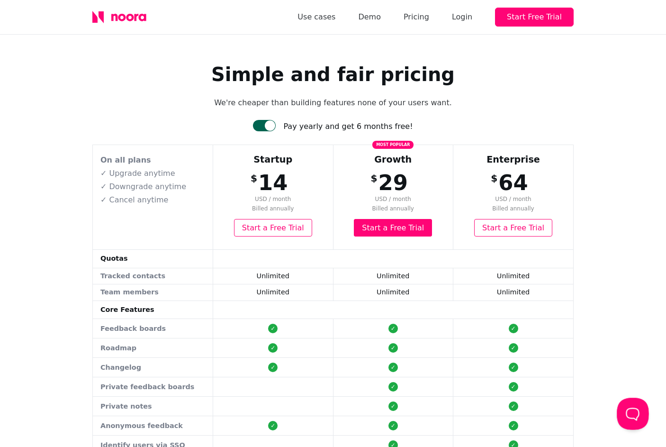
click at [630, 409] on button "Open Beacon popover" at bounding box center [631, 411] width 28 height 28
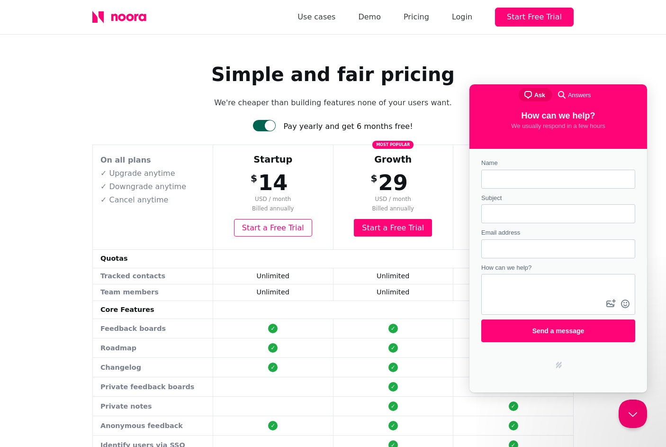
click at [573, 99] on div "search-medium Answers" at bounding box center [573, 94] width 35 height 11
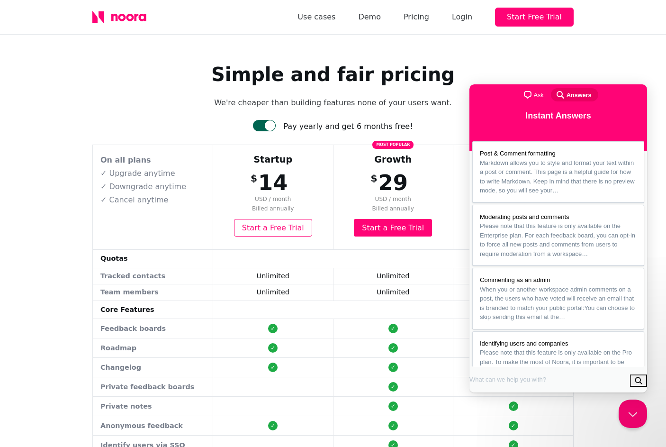
click at [529, 377] on input "Search Doc articles" at bounding box center [509, 378] width 80 height 17
type input "brand assets"
click button "search" at bounding box center [638, 380] width 17 height 12
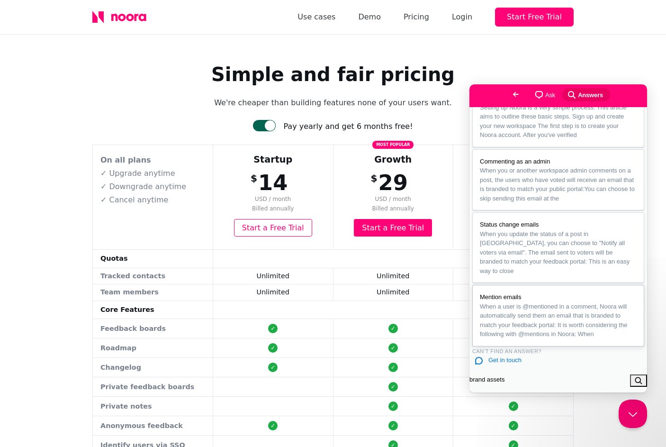
scroll to position [116, 0]
click at [510, 94] on span "Go back" at bounding box center [515, 94] width 11 height 11
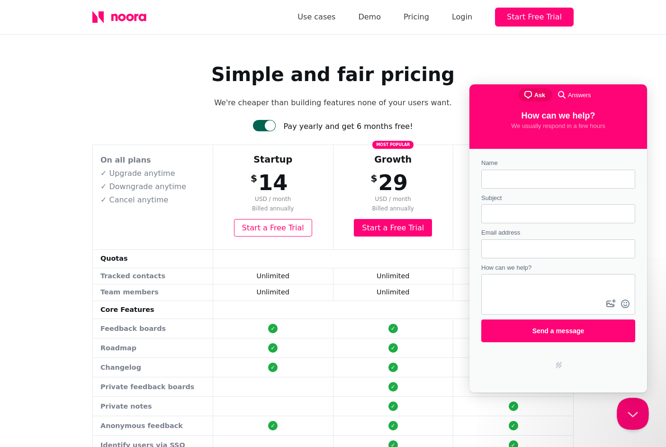
click at [625, 401] on button "Close Beacon popover" at bounding box center [631, 411] width 28 height 28
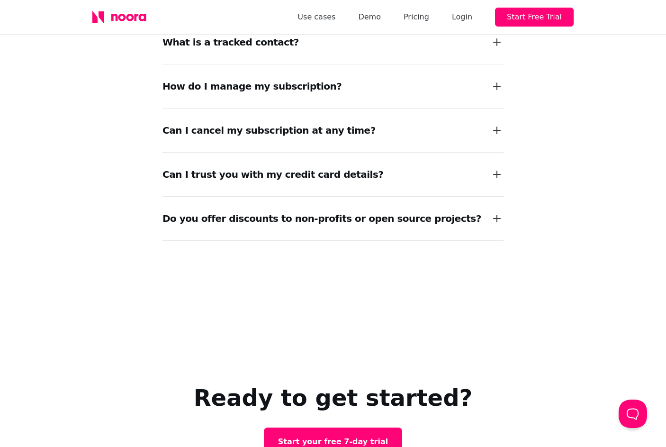
scroll to position [1654, 0]
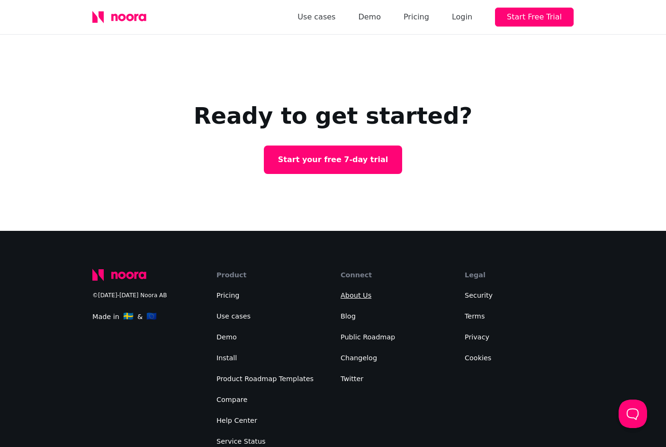
click at [357, 291] on link "About Us" at bounding box center [356, 295] width 31 height 8
